Goal: Task Accomplishment & Management: Manage account settings

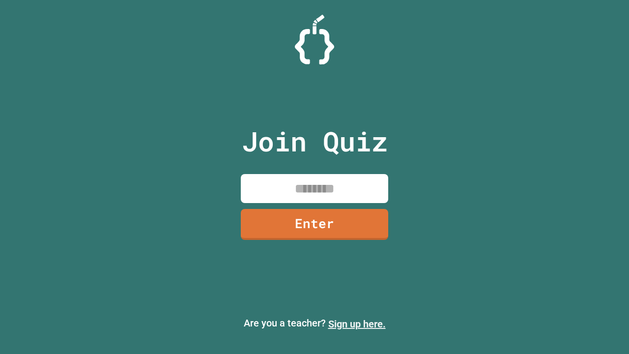
click at [357, 324] on link "Sign up here." at bounding box center [357, 324] width 58 height 12
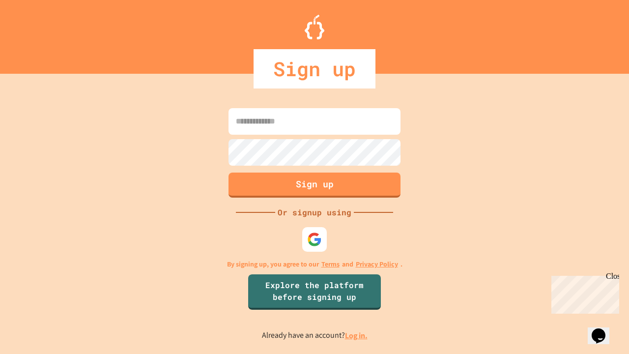
click at [357, 335] on link "Log in." at bounding box center [356, 335] width 23 height 10
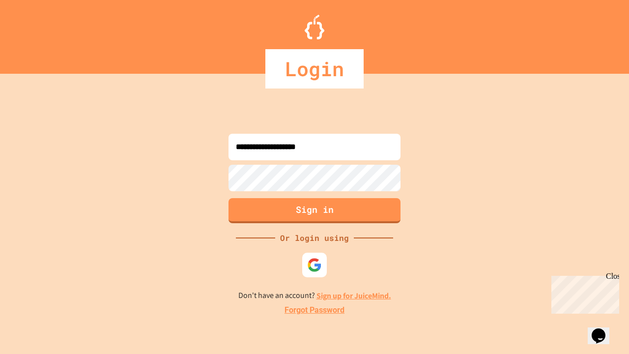
type input "**********"
